Goal: Information Seeking & Learning: Learn about a topic

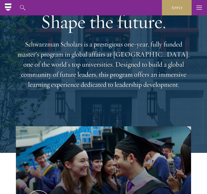
scroll to position [27, 0]
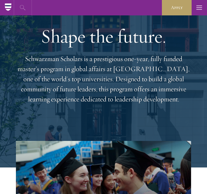
click at [21, 8] on icon "button" at bounding box center [23, 7] width 6 height 5
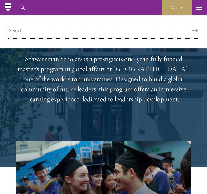
click at [23, 29] on input "search" at bounding box center [103, 31] width 189 height 11
type input "bio"
click at [192, 29] on button "Search" at bounding box center [195, 31] width 6 height 4
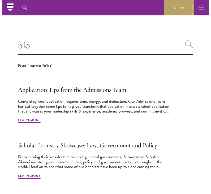
scroll to position [72, 0]
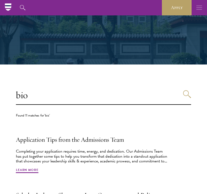
click at [197, 7] on icon "button" at bounding box center [200, 7] width 6 height 15
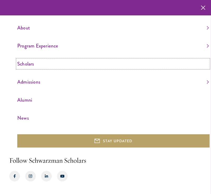
click at [33, 61] on link "Scholars" at bounding box center [113, 63] width 192 height 9
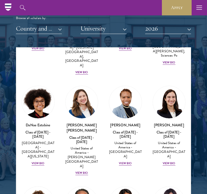
scroll to position [892, 0]
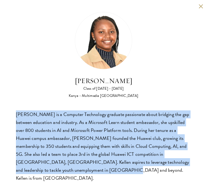
drag, startPoint x: 45, startPoint y: 172, endPoint x: 14, endPoint y: 114, distance: 65.4
click at [14, 114] on div "Kellen Gitahi Class of 2025 - 2026 Kenya - Multimedia University of Kenya Kelle…" at bounding box center [103, 97] width 207 height 194
copy div "Kellen Gitahi is a Computer Technology graduate passionate about bridging the g…"
click at [200, 5] on button at bounding box center [201, 6] width 5 height 5
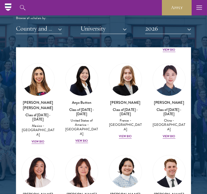
scroll to position [518, 0]
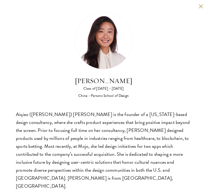
click at [201, 5] on button at bounding box center [201, 6] width 5 height 5
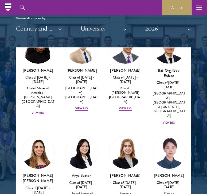
scroll to position [447, 0]
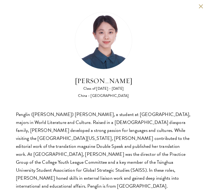
click at [201, 5] on button at bounding box center [201, 6] width 5 height 5
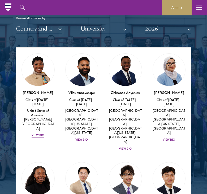
scroll to position [340, 0]
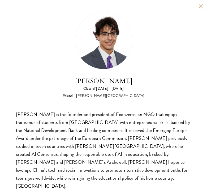
click at [201, 6] on button at bounding box center [201, 6] width 5 height 5
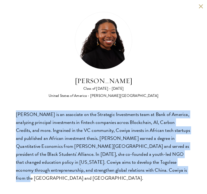
drag, startPoint x: 123, startPoint y: 170, endPoint x: 15, endPoint y: 115, distance: 121.3
click at [15, 115] on div "Cowiya Arouna Class of 2025 - 2026 United States of America - Smith College Cow…" at bounding box center [103, 97] width 207 height 194
copy div "Cowiya Arouna is an associate on the Strategic Investments team at Bank of Amer…"
click at [203, 6] on button at bounding box center [201, 6] width 5 height 5
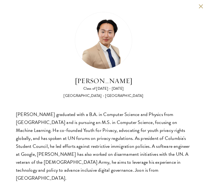
click at [201, 4] on button at bounding box center [201, 6] width 5 height 5
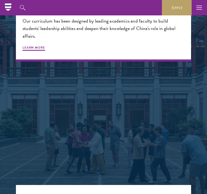
scroll to position [599, 0]
